Goal: Task Accomplishment & Management: Manage account settings

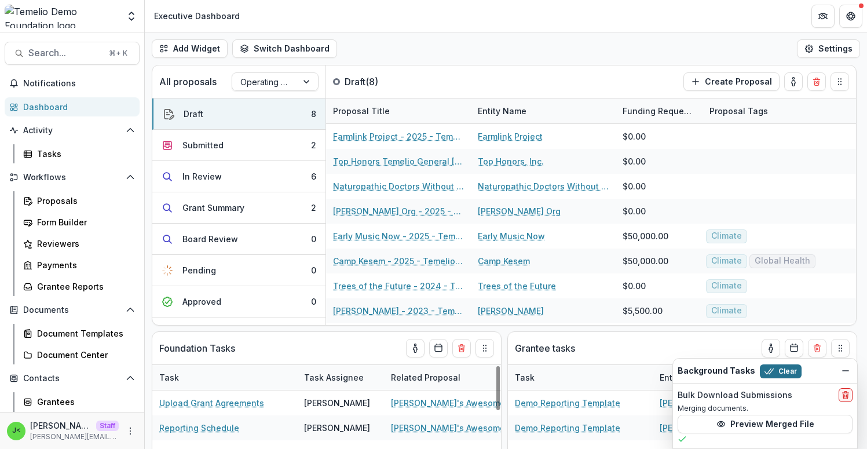
click at [778, 370] on button "Clear" at bounding box center [781, 371] width 42 height 14
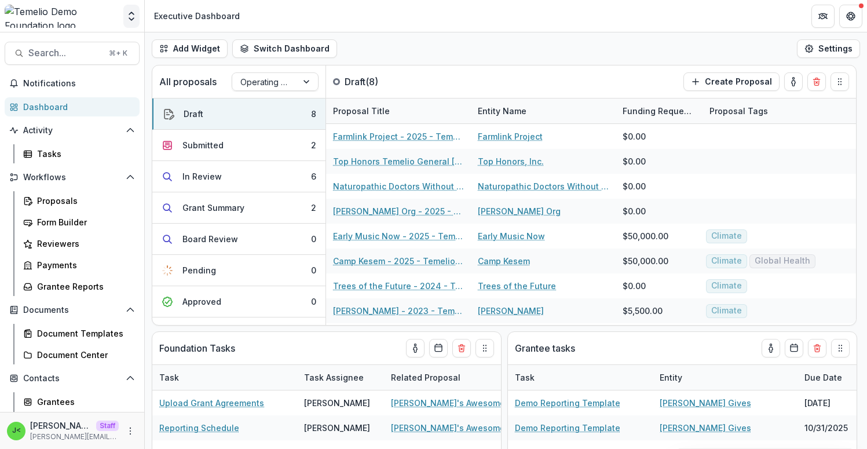
click at [131, 17] on icon "Open entity switcher" at bounding box center [132, 16] width 12 height 12
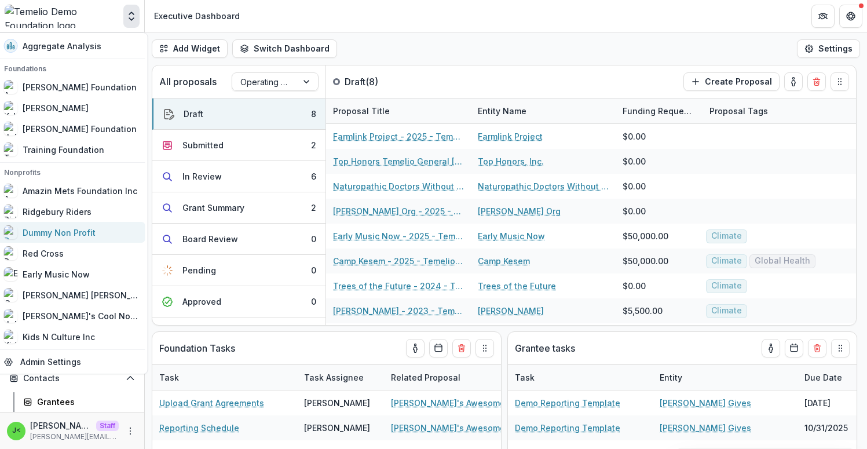
click at [107, 232] on div "Dummy Non Profit" at bounding box center [71, 232] width 134 height 14
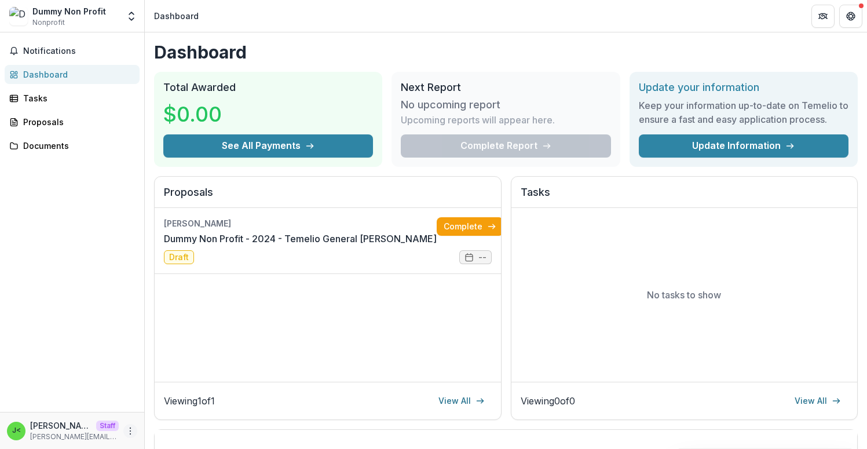
click at [127, 430] on icon "More" at bounding box center [130, 430] width 9 height 9
click at [193, 408] on link "Settings" at bounding box center [207, 406] width 124 height 19
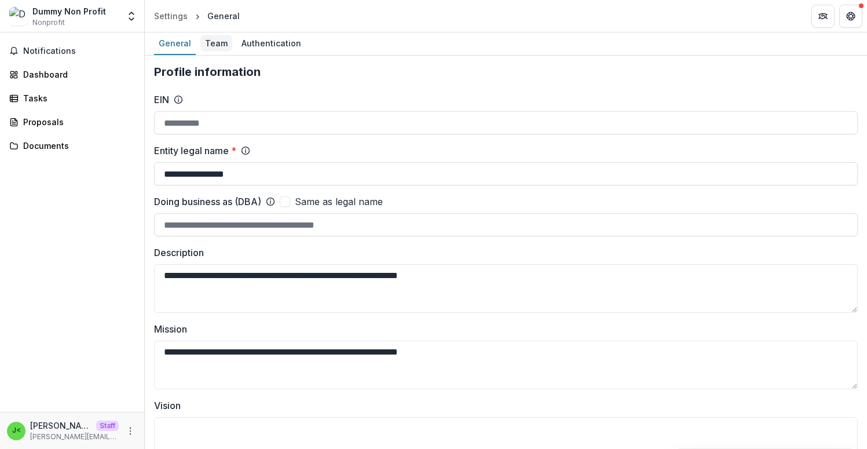
click at [209, 37] on div "Team" at bounding box center [216, 43] width 32 height 17
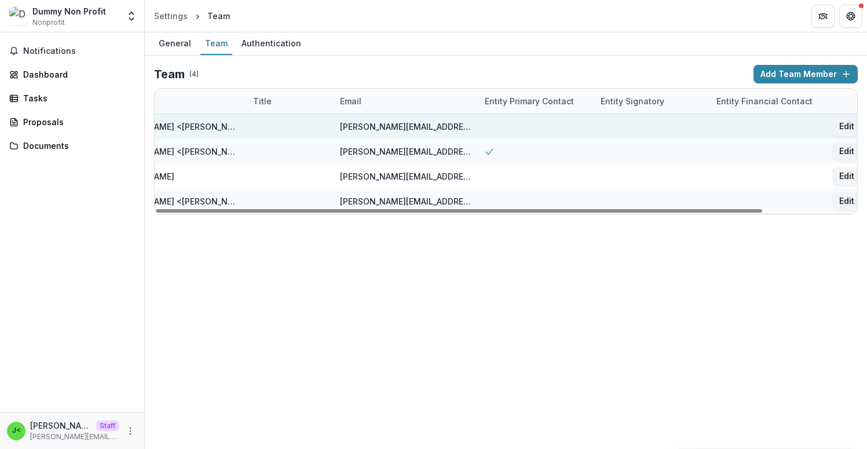
scroll to position [0, 108]
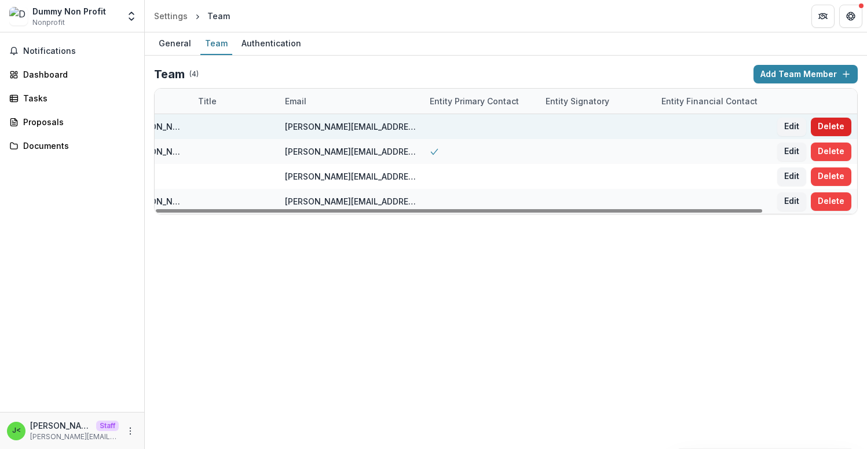
click at [825, 128] on button "Delete" at bounding box center [831, 127] width 41 height 19
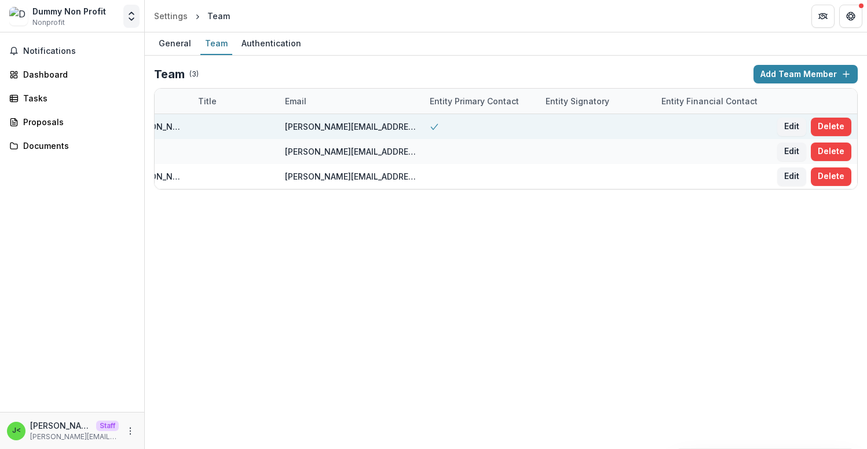
click at [137, 16] on icon "Open entity switcher" at bounding box center [132, 16] width 12 height 12
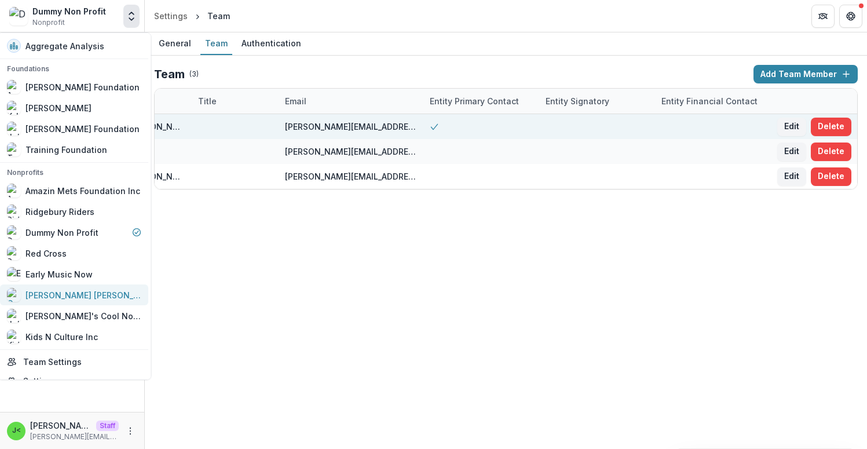
click at [94, 296] on div "[PERSON_NAME] [PERSON_NAME] Foundation" at bounding box center [84, 295] width 116 height 12
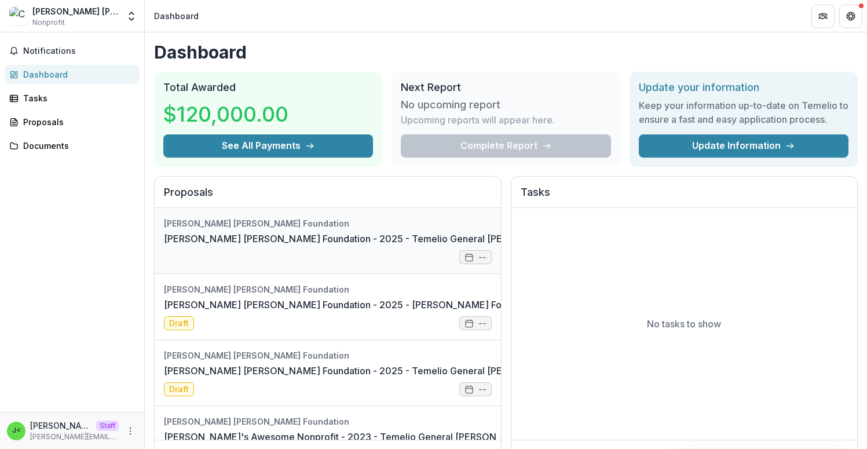
click at [564, 231] on link "Complete" at bounding box center [597, 226] width 67 height 19
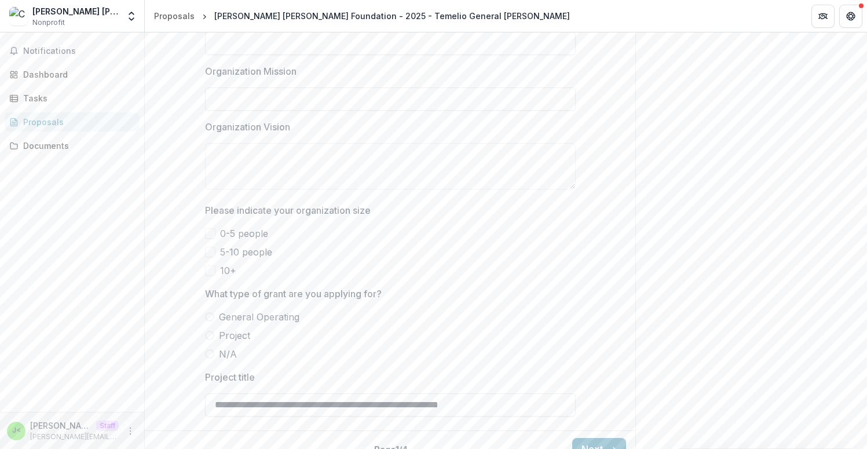
scroll to position [705, 0]
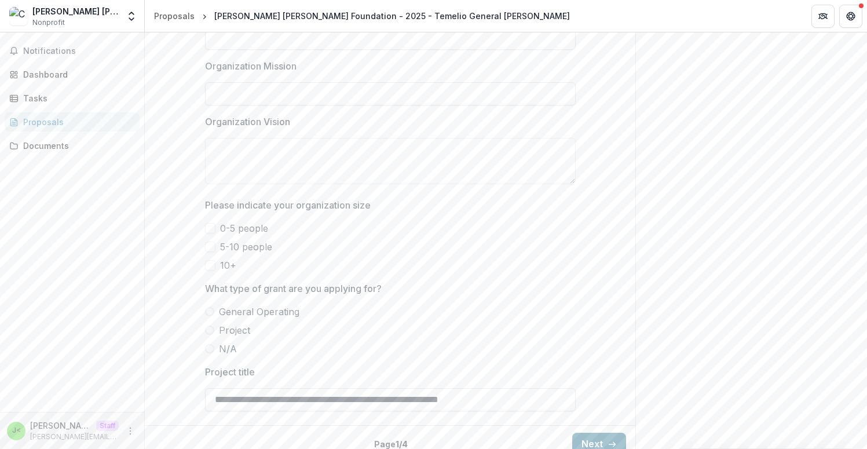
click at [608, 438] on button "Next" at bounding box center [600, 444] width 54 height 23
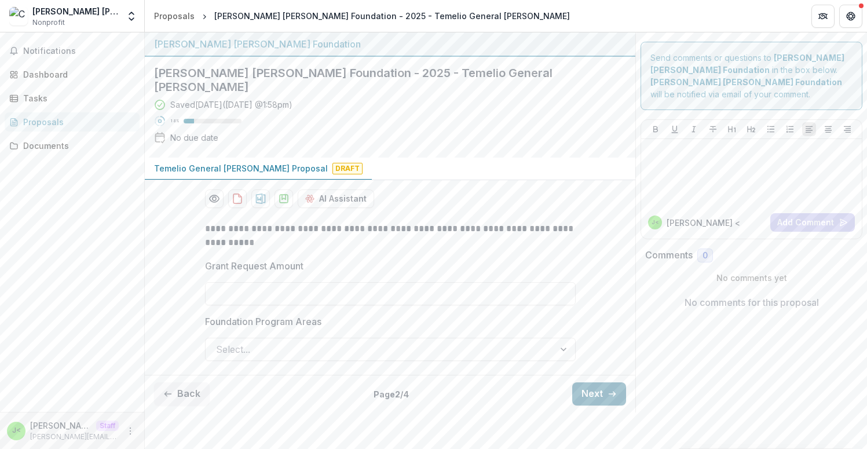
scroll to position [0, 0]
click at [604, 382] on button "Next" at bounding box center [600, 393] width 54 height 23
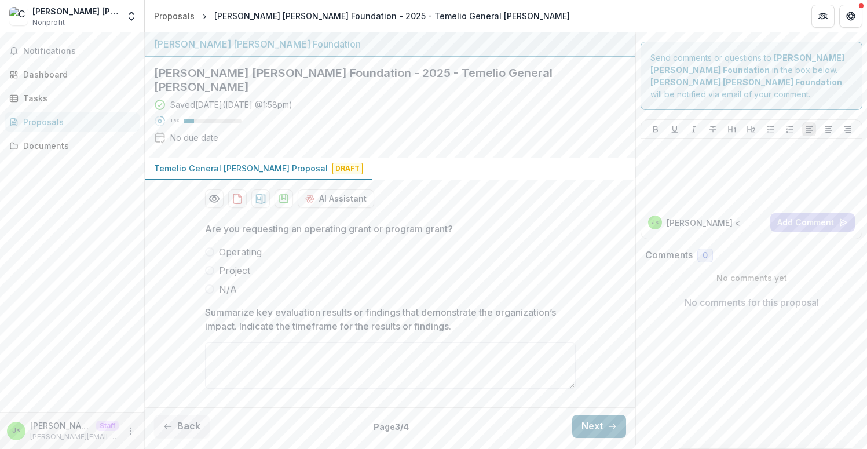
click at [589, 418] on button "Next" at bounding box center [600, 426] width 54 height 23
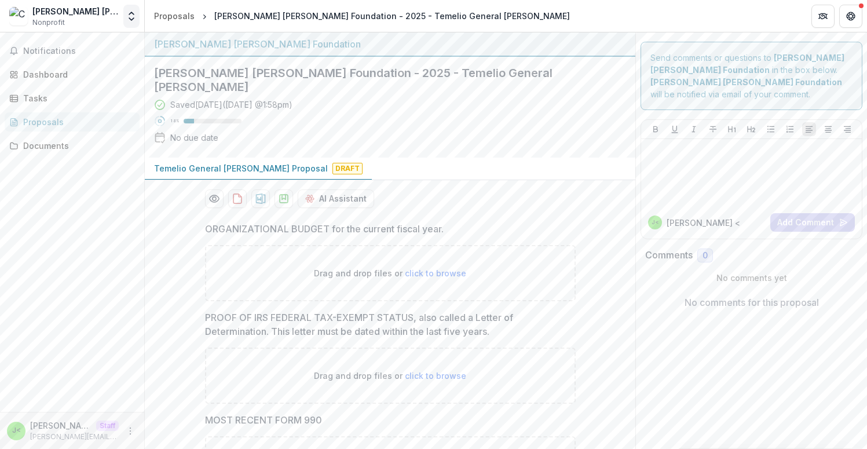
click at [133, 23] on button "Open entity switcher" at bounding box center [131, 16] width 16 height 23
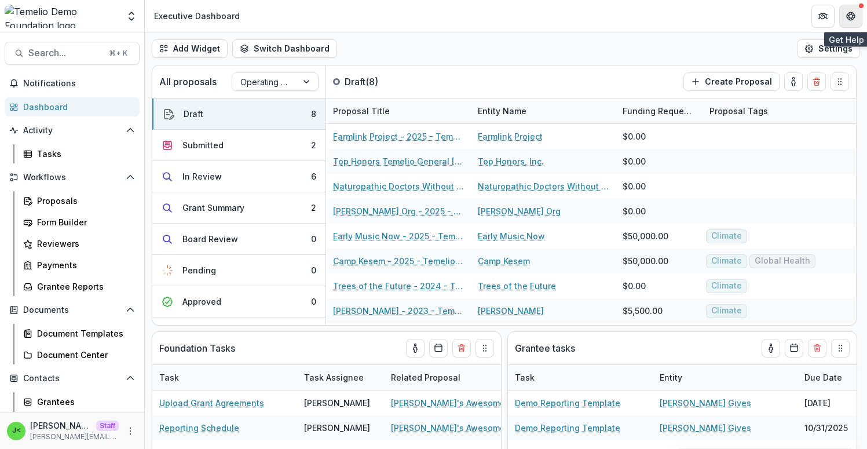
click at [856, 18] on button "Get Help" at bounding box center [851, 16] width 23 height 23
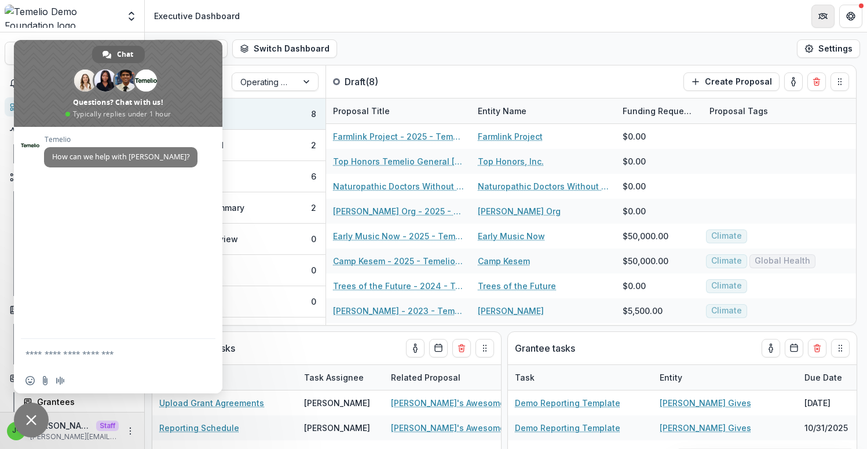
click at [825, 21] on button "Partners" at bounding box center [823, 16] width 23 height 23
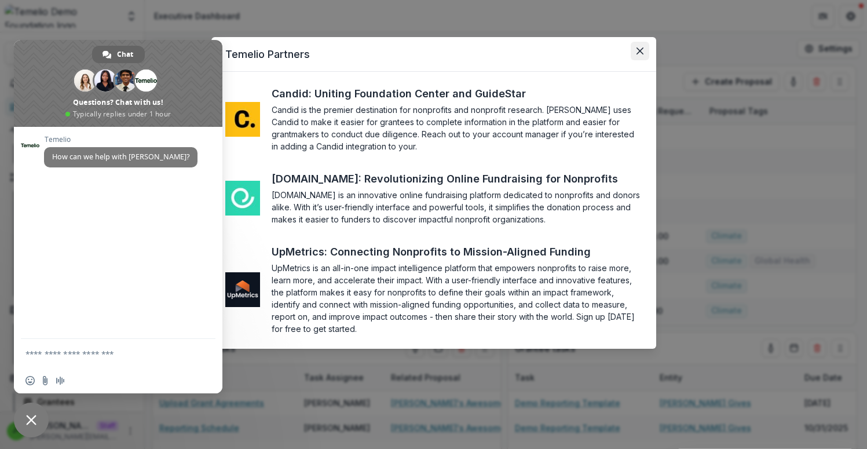
click at [641, 50] on icon "Close" at bounding box center [640, 51] width 7 height 7
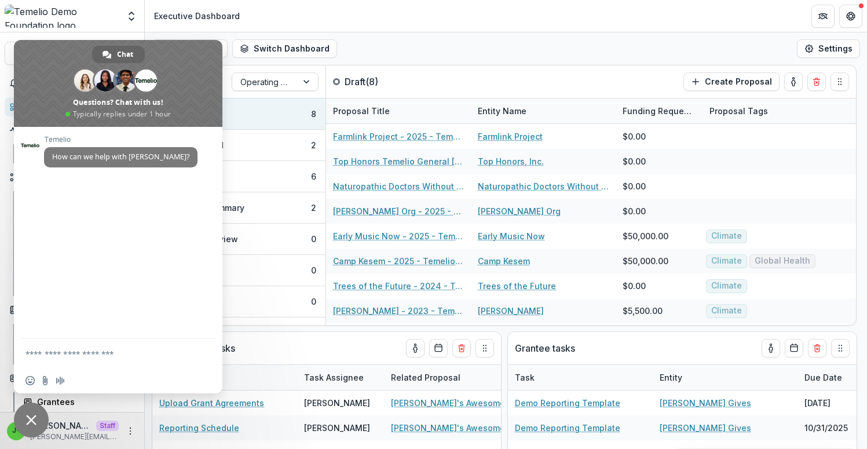
click at [327, 28] on header "Executive Dashboard" at bounding box center [506, 16] width 723 height 32
click at [36, 414] on span "Close chat" at bounding box center [31, 420] width 35 height 35
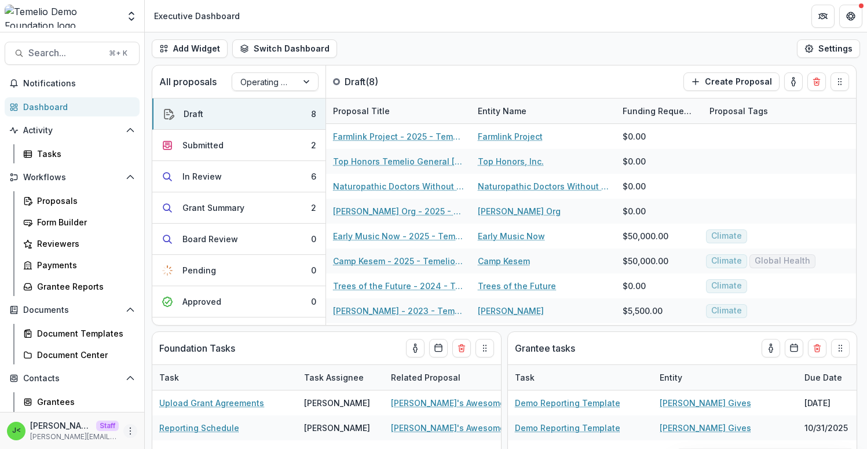
click at [126, 434] on icon "More" at bounding box center [130, 430] width 9 height 9
click at [132, 20] on icon "Open entity switcher" at bounding box center [132, 16] width 12 height 12
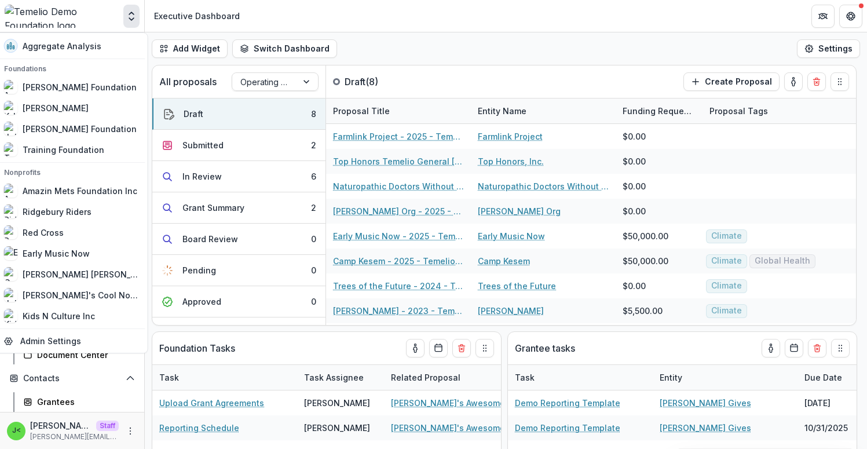
click at [132, 20] on polyline "Open entity switcher" at bounding box center [131, 19] width 5 height 2
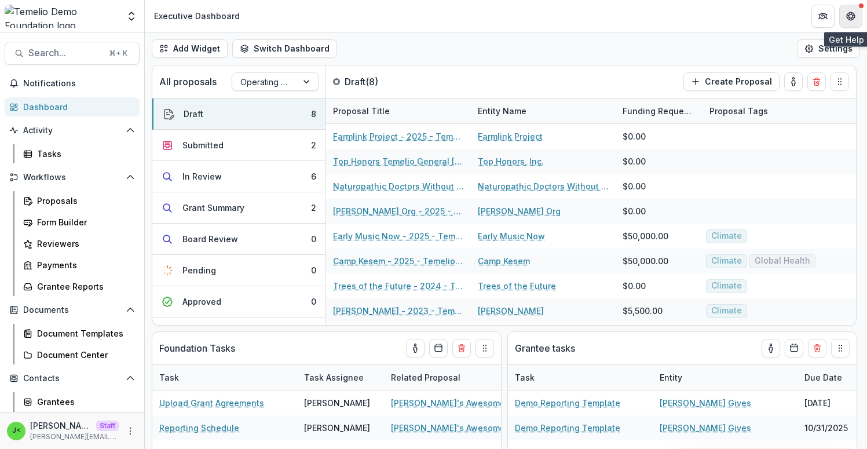
click at [859, 23] on button "Get Help" at bounding box center [851, 16] width 23 height 23
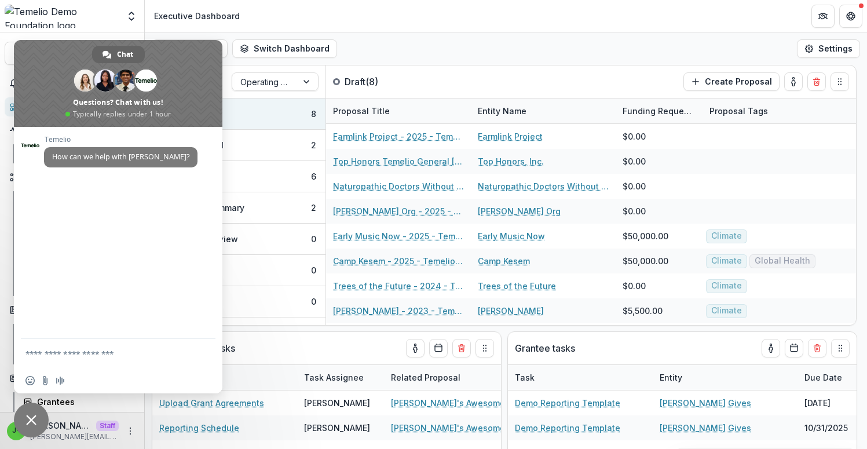
click at [364, 12] on header "Executive Dashboard" at bounding box center [506, 16] width 723 height 32
click at [32, 421] on span "Close chat" at bounding box center [31, 420] width 10 height 10
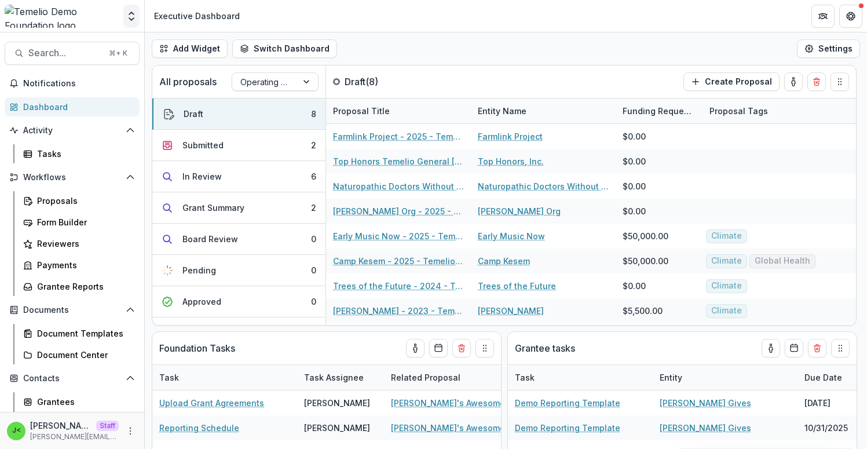
click at [134, 12] on icon "Open entity switcher" at bounding box center [132, 16] width 12 height 12
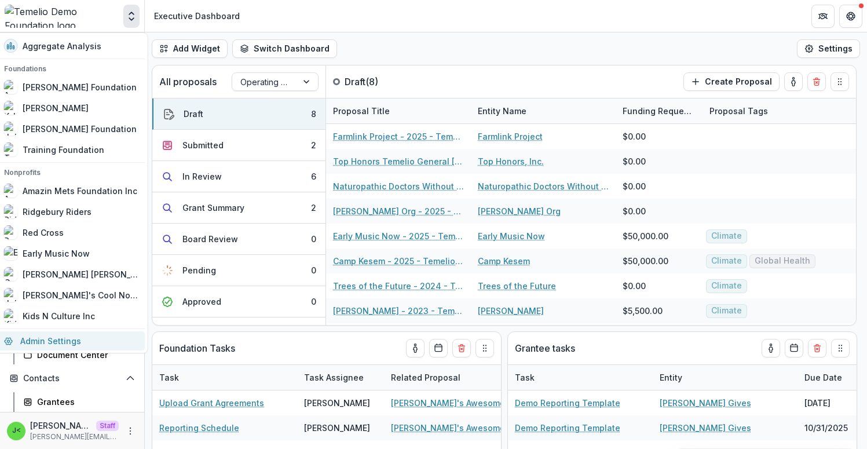
click at [72, 341] on link "Admin Settings" at bounding box center [71, 340] width 148 height 19
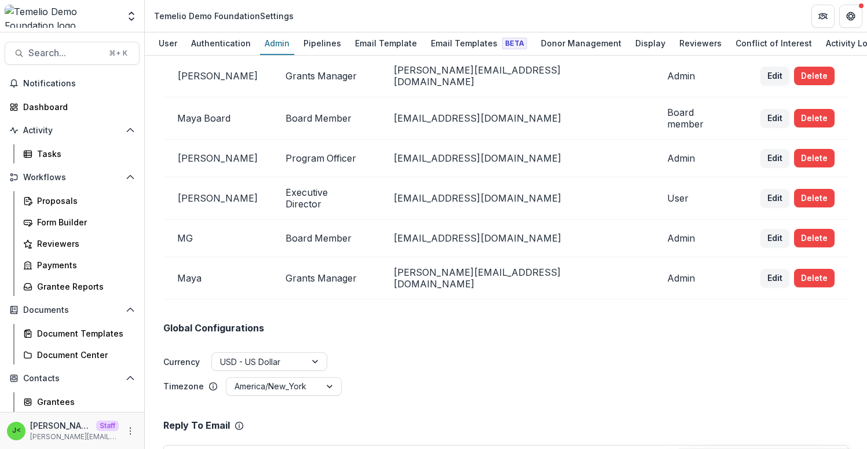
scroll to position [51, 0]
